Goal: Task Accomplishment & Management: Use online tool/utility

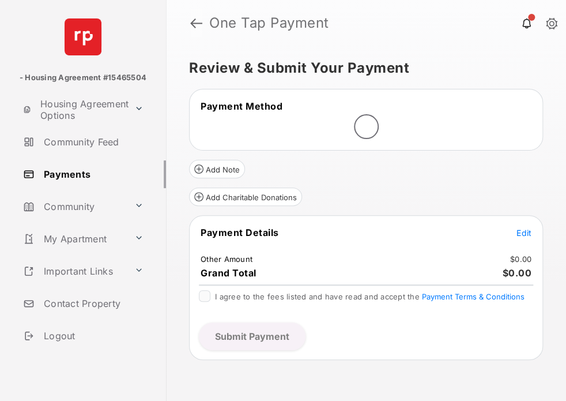
click at [196, 24] on link at bounding box center [196, 23] width 12 height 28
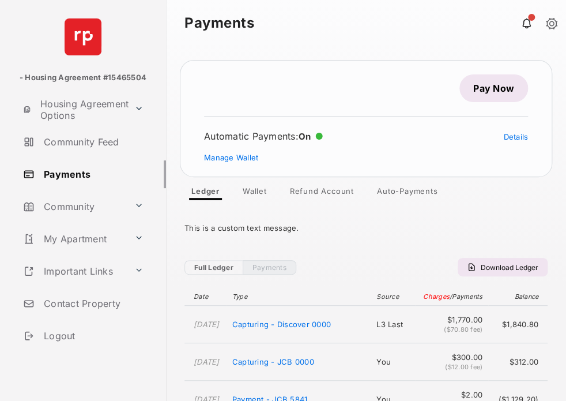
click at [289, 366] on span "Capturing - JCB 0000" at bounding box center [273, 361] width 82 height 9
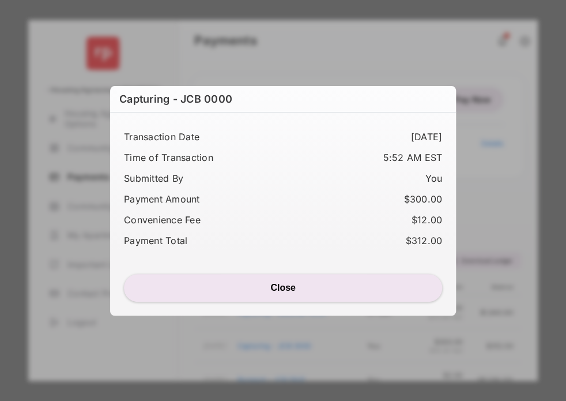
click at [350, 289] on button "Close" at bounding box center [283, 288] width 318 height 28
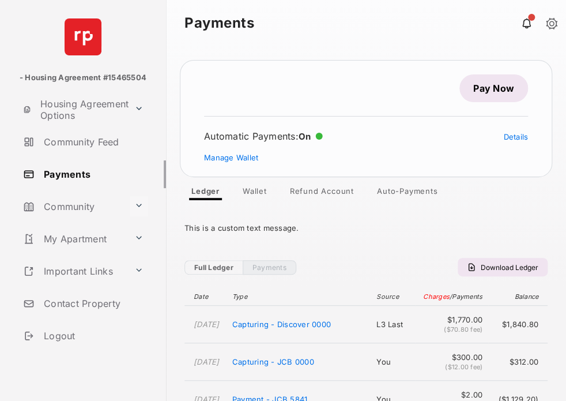
click at [135, 208] on button at bounding box center [139, 206] width 18 height 20
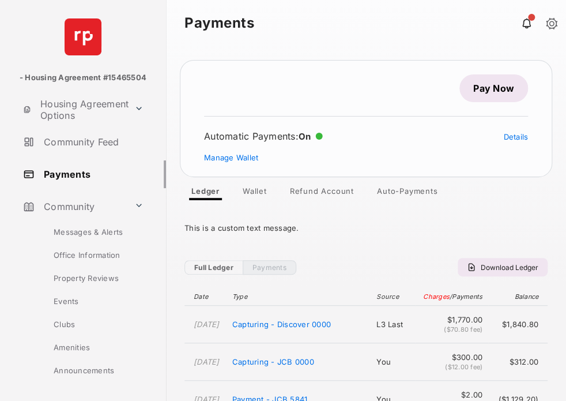
click at [491, 263] on span "Download Ledger" at bounding box center [510, 267] width 58 height 9
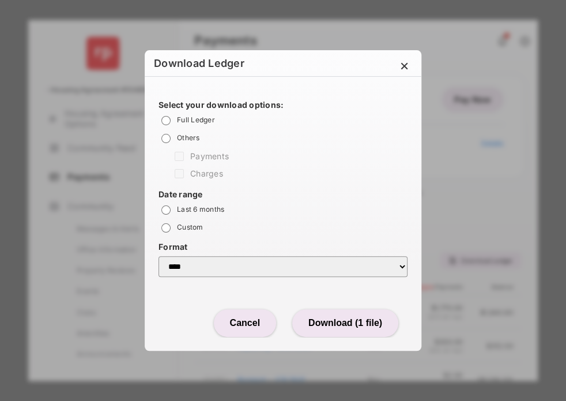
click at [404, 69] on div "×" at bounding box center [405, 69] width 10 height 26
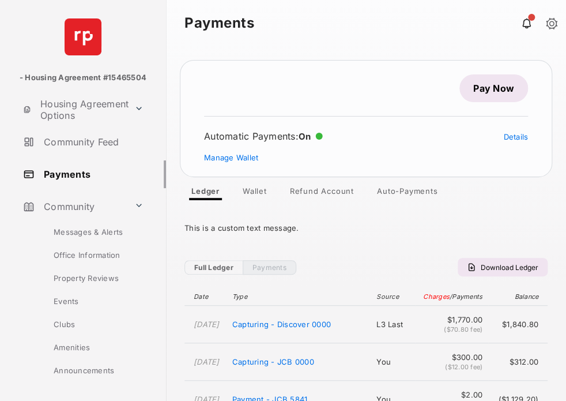
click at [282, 329] on span "Capturing - Discover 0000" at bounding box center [281, 324] width 99 height 9
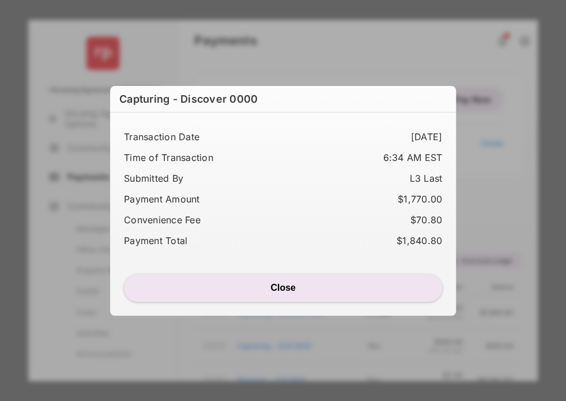
click at [279, 297] on button "Close" at bounding box center [283, 288] width 318 height 28
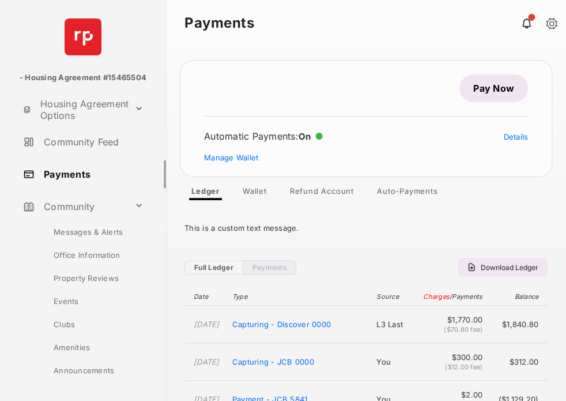
click at [508, 265] on span "Download Ledger" at bounding box center [510, 267] width 58 height 9
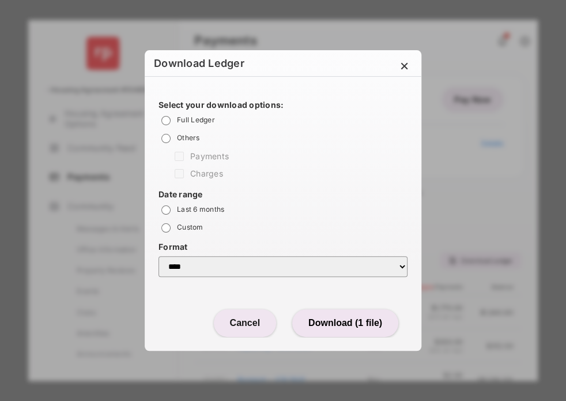
click at [232, 332] on button "Cancel" at bounding box center [245, 323] width 62 height 28
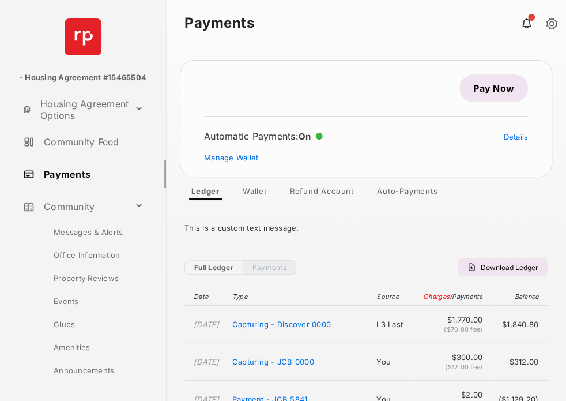
click at [292, 329] on span "Capturing - Discover 0000" at bounding box center [281, 324] width 99 height 9
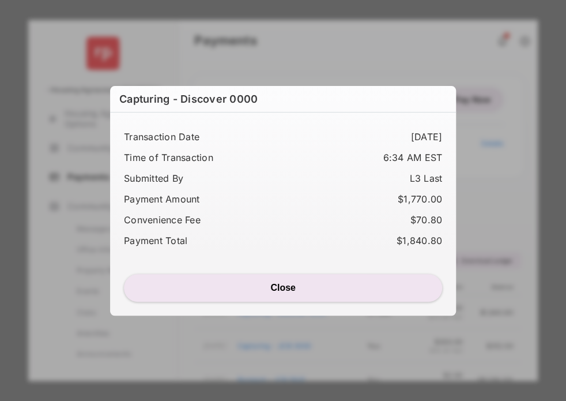
click at [411, 236] on span "$1,840.80" at bounding box center [420, 241] width 46 height 12
click at [286, 287] on button "Close" at bounding box center [283, 288] width 318 height 28
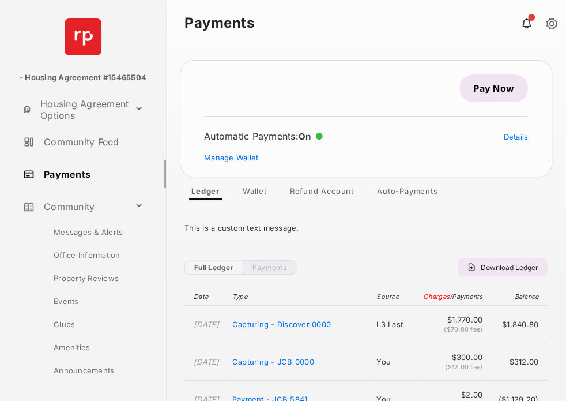
click at [505, 269] on span "Download Ledger" at bounding box center [510, 267] width 58 height 9
